Goal: Task Accomplishment & Management: Use online tool/utility

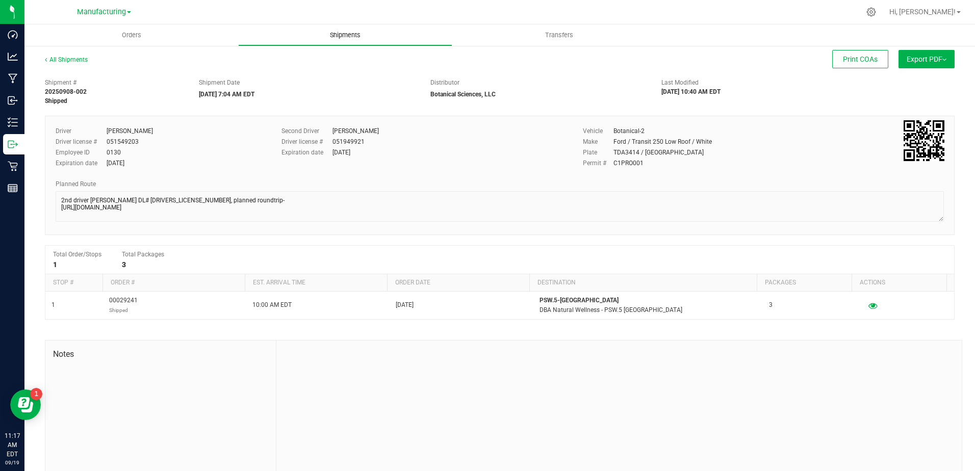
click at [390, 38] on uib-tab-heading "Shipments" at bounding box center [345, 35] width 213 height 20
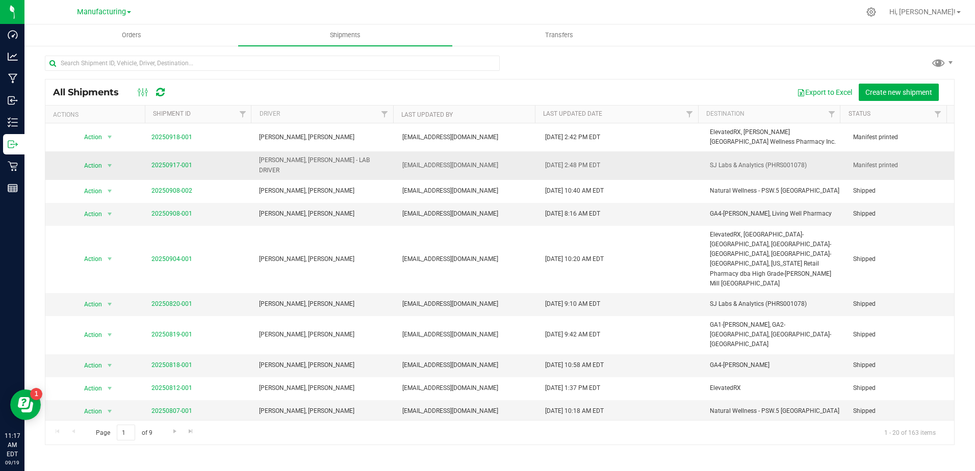
click at [155, 157] on td "20250917-001" at bounding box center [198, 165] width 107 height 28
click at [159, 162] on link "20250917-001" at bounding box center [171, 165] width 41 height 7
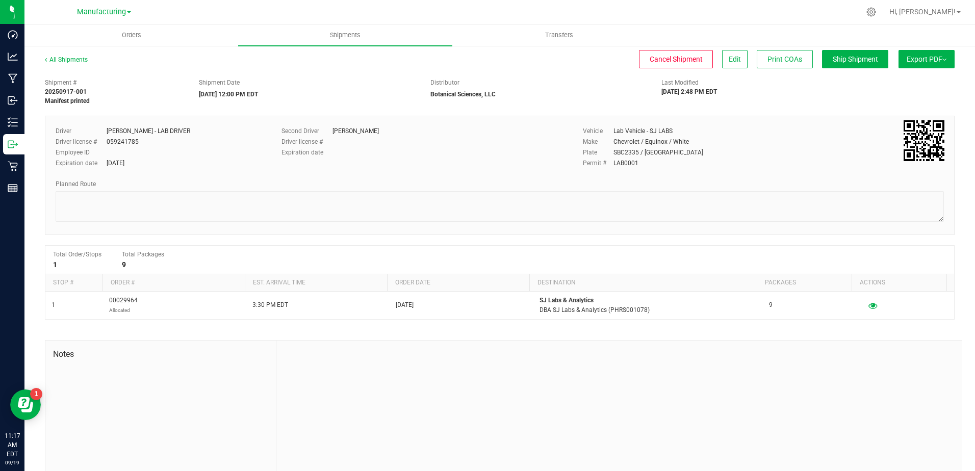
click at [819, 70] on div "All Shipments Cancel Shipment Edit Print COAs Ship Shipment Export PDF Manifest…" at bounding box center [500, 64] width 910 height 18
click at [833, 59] on span "Ship Shipment" at bounding box center [855, 59] width 45 height 8
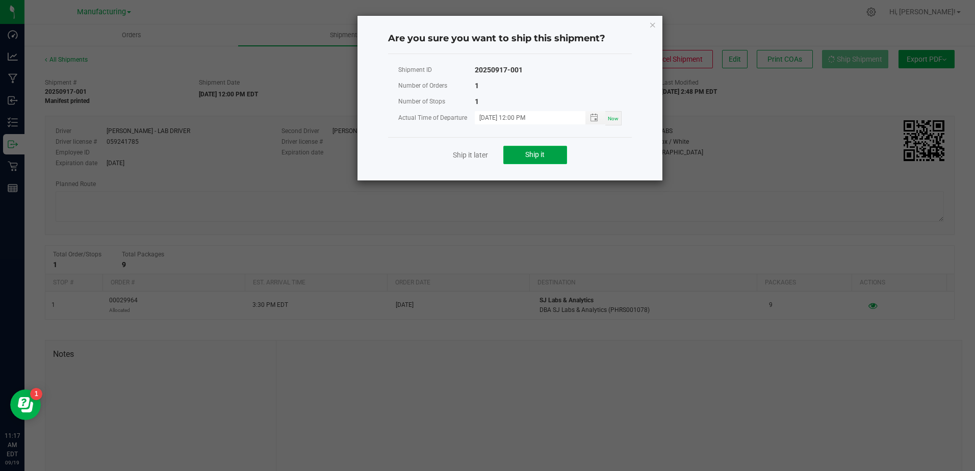
click at [553, 160] on button "Ship it" at bounding box center [535, 155] width 64 height 18
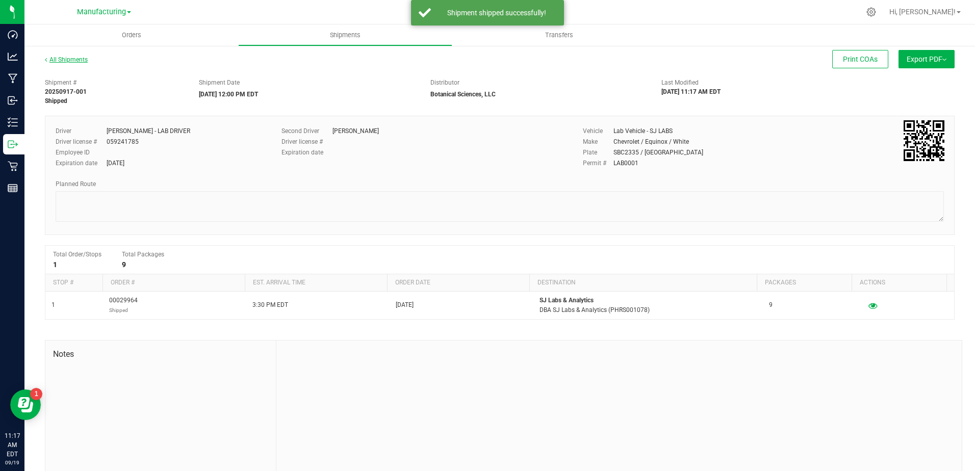
click at [71, 59] on link "All Shipments" at bounding box center [66, 59] width 43 height 7
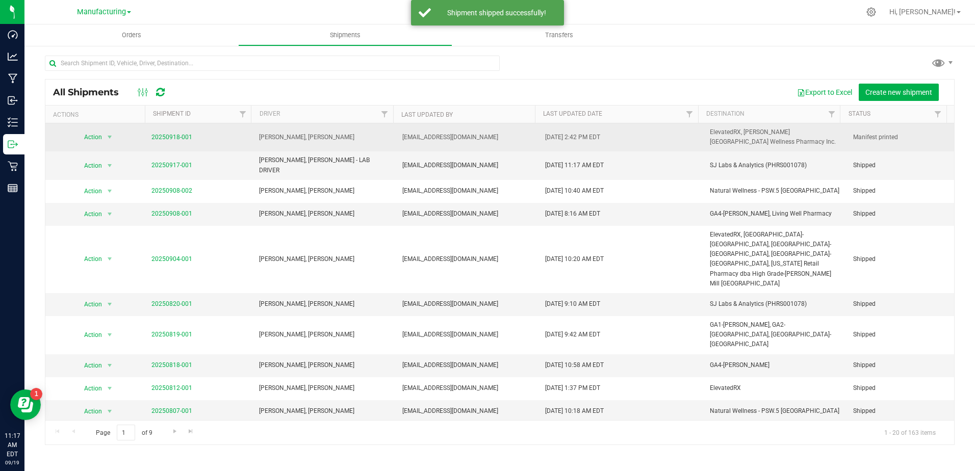
click at [156, 130] on td "20250918-001" at bounding box center [198, 137] width 107 height 28
click at [162, 135] on link "20250918-001" at bounding box center [171, 137] width 41 height 7
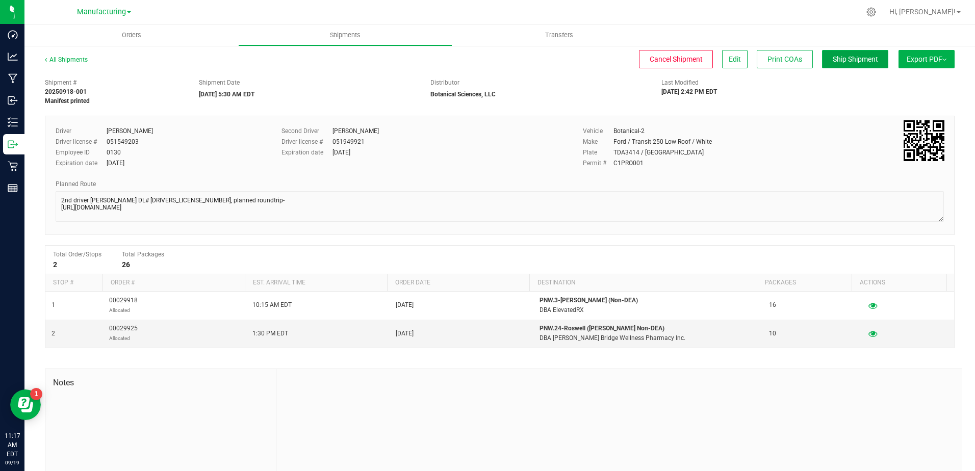
click at [837, 61] on span "Ship Shipment" at bounding box center [855, 59] width 45 height 8
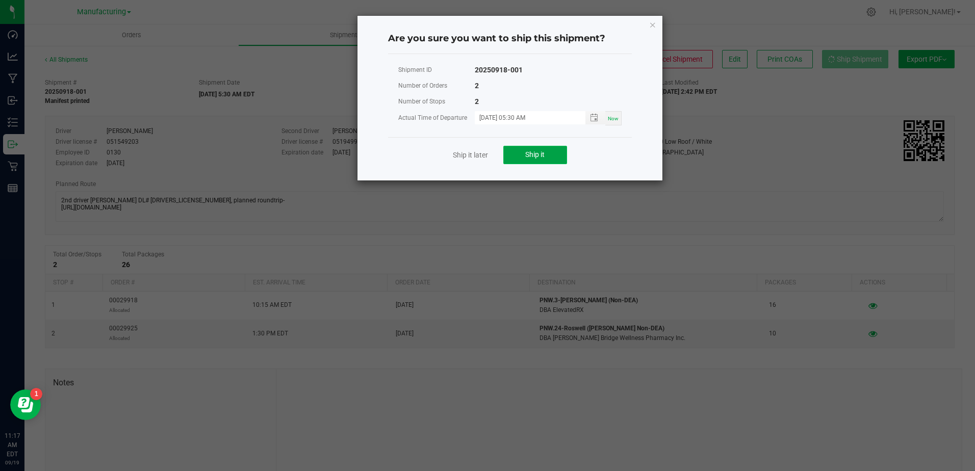
click at [543, 164] on button "Ship it" at bounding box center [535, 155] width 64 height 18
